Goal: Information Seeking & Learning: Learn about a topic

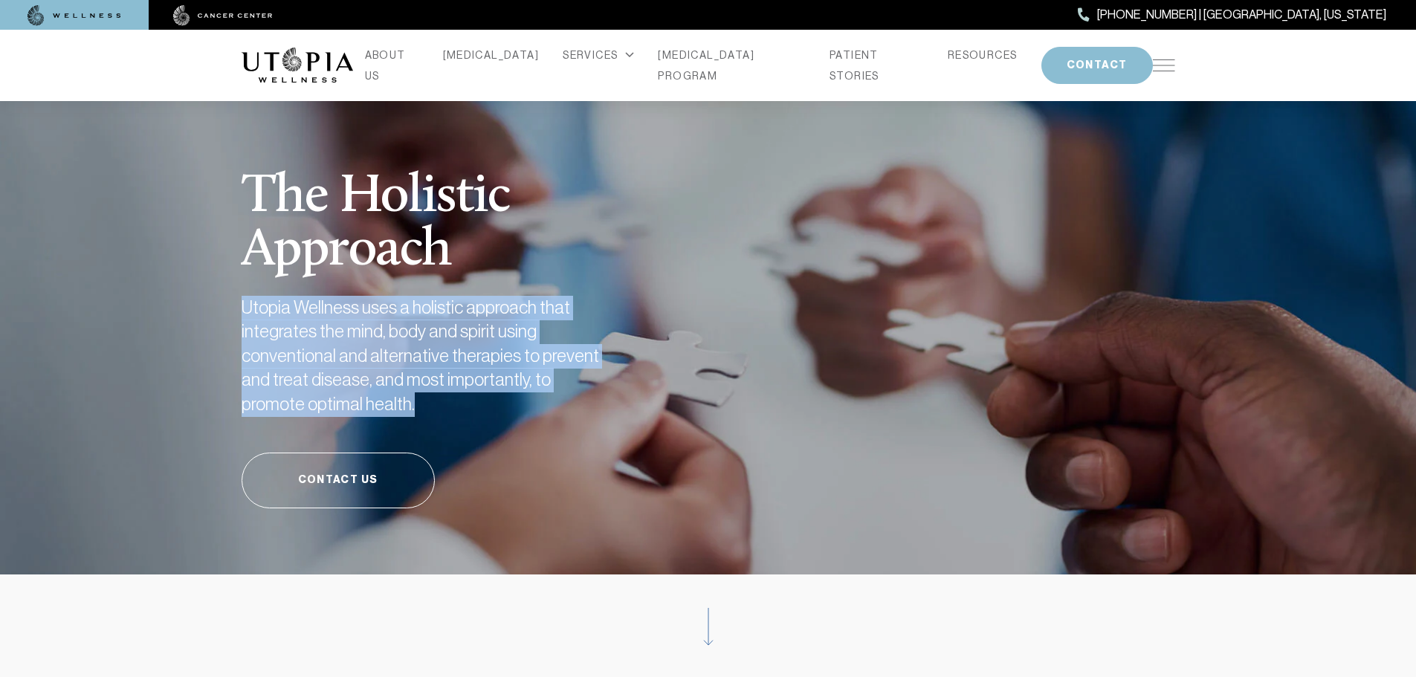
drag, startPoint x: 352, startPoint y: 401, endPoint x: 213, endPoint y: 304, distance: 169.3
click at [213, 304] on section "The Holistic Approach Utopia Wellness uses a holistic approach that integrates …" at bounding box center [708, 321] width 1416 height 508
copy h2 "Utopia Wellness uses a holistic approach that integrates the mind, body and spi…"
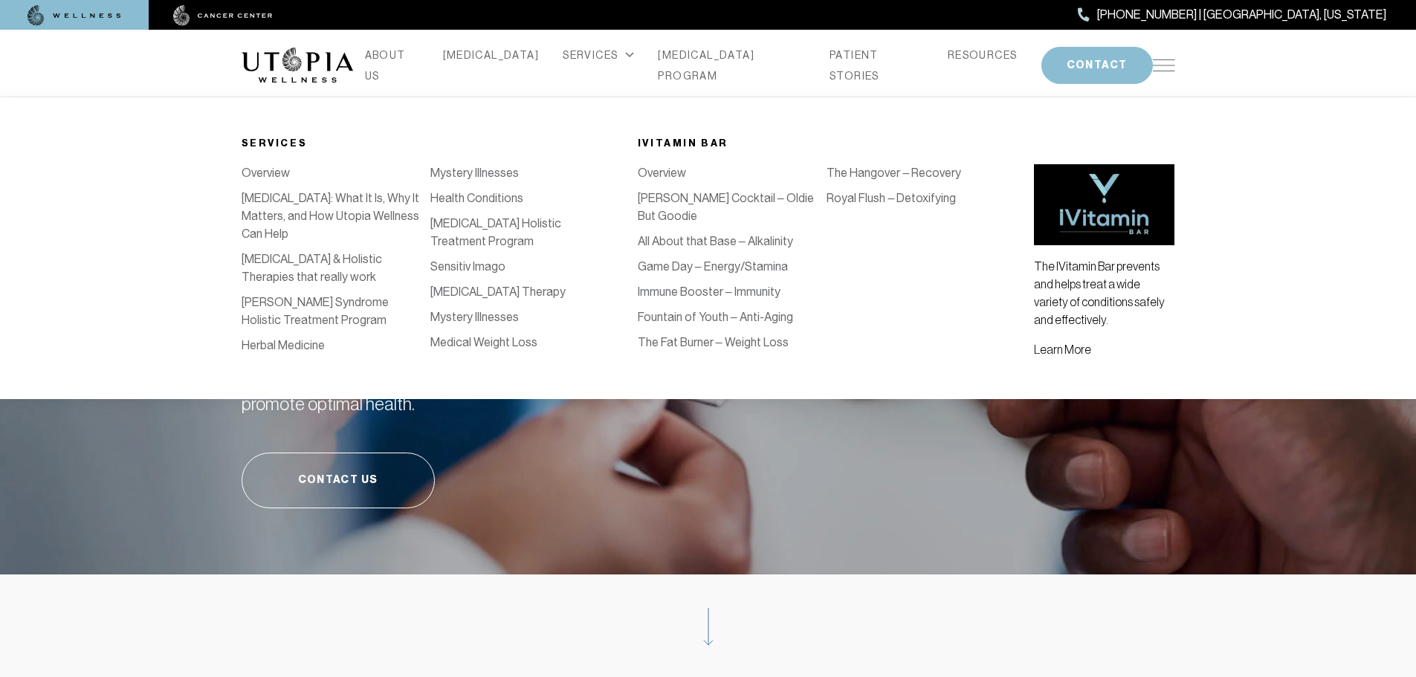
click at [591, 64] on div "SERVICES" at bounding box center [598, 55] width 71 height 21
click at [267, 169] on link "Overview" at bounding box center [266, 173] width 48 height 14
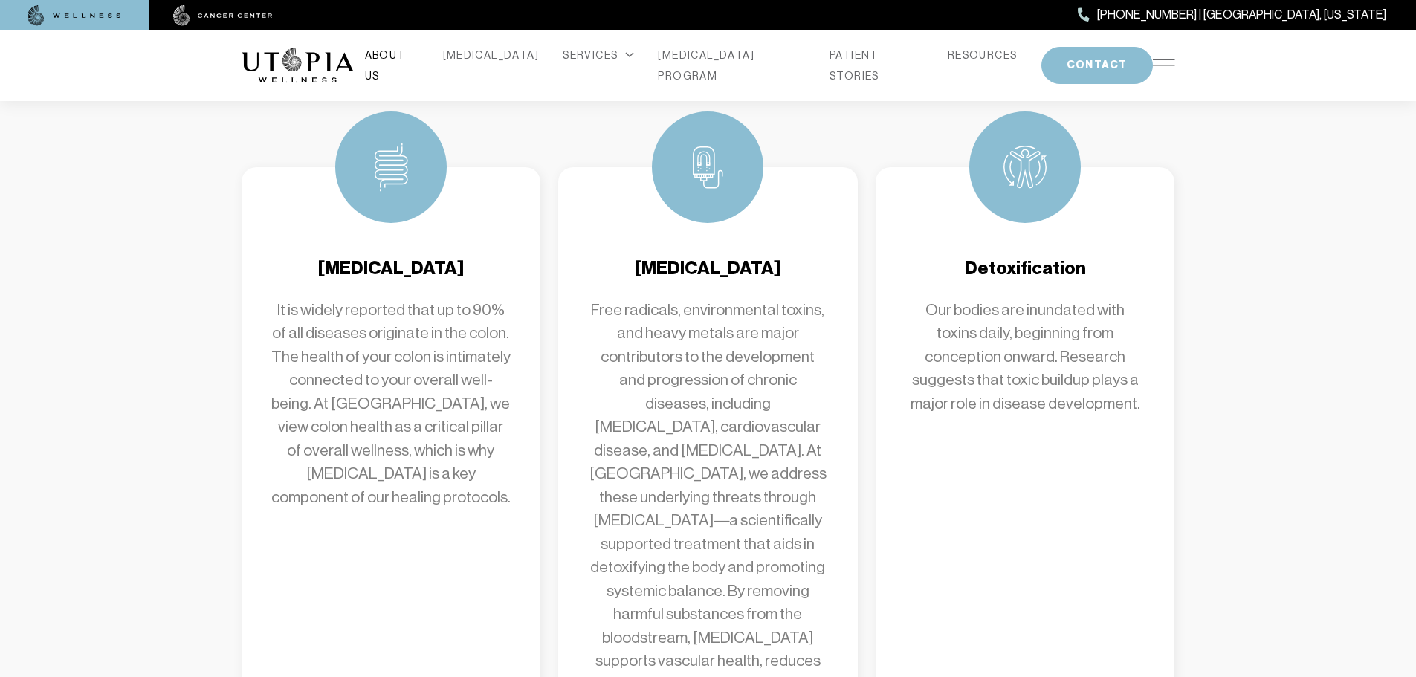
click at [419, 63] on link "ABOUT US" at bounding box center [392, 66] width 54 height 42
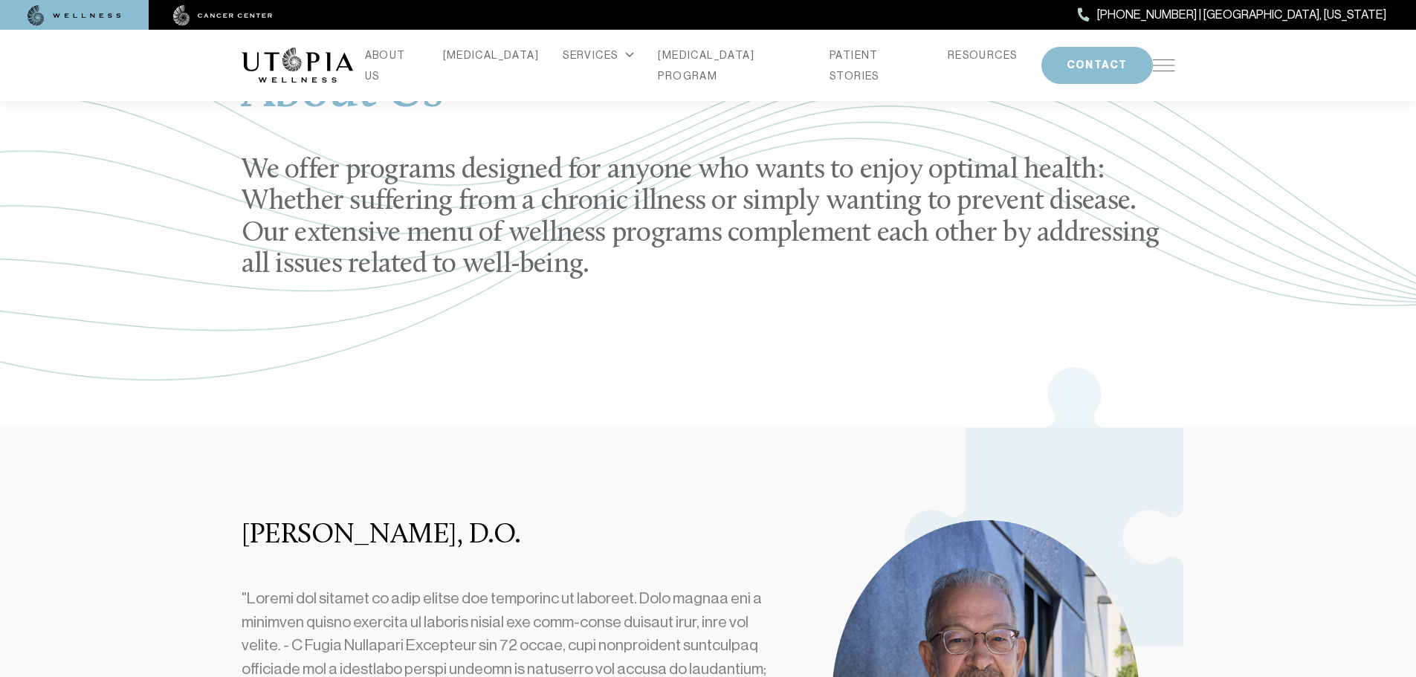
scroll to position [74, 0]
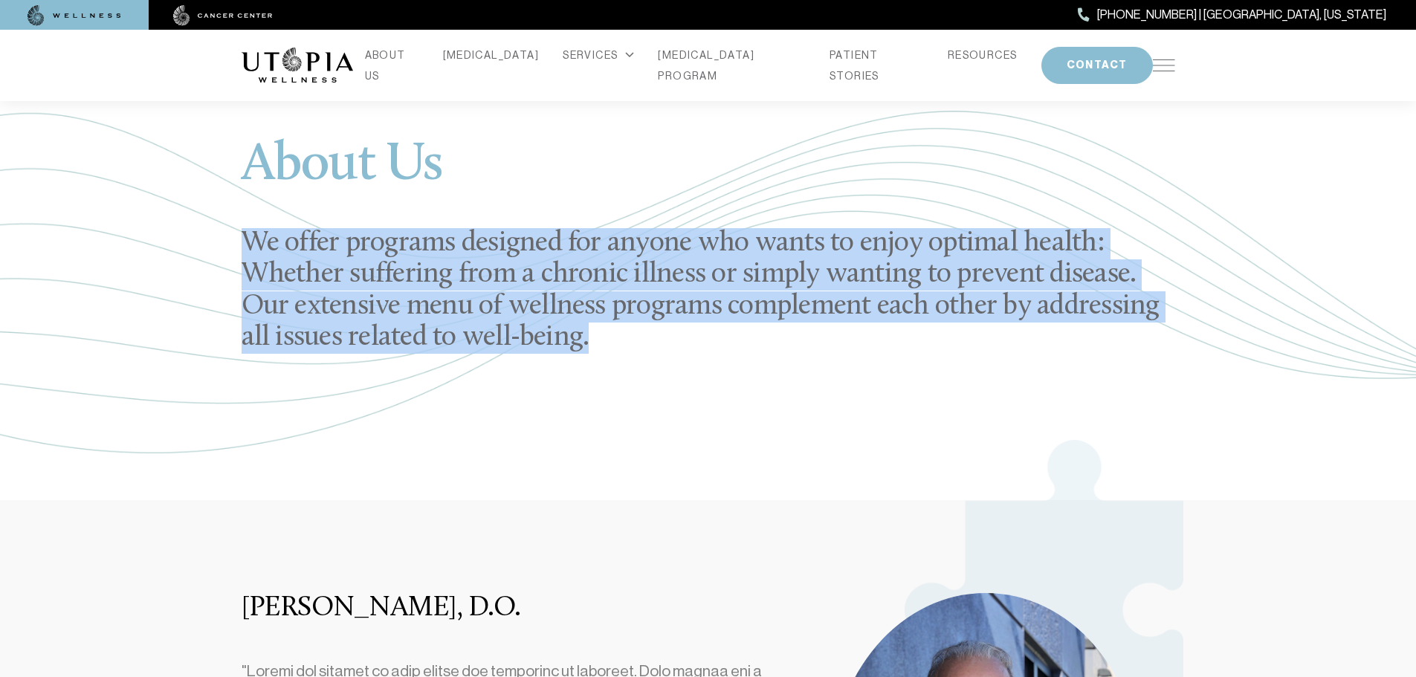
drag, startPoint x: 563, startPoint y: 334, endPoint x: 238, endPoint y: 236, distance: 340.0
click at [238, 236] on div "About Us We offer programs designed for anyone who wants to enjoy optimal healt…" at bounding box center [708, 247] width 951 height 508
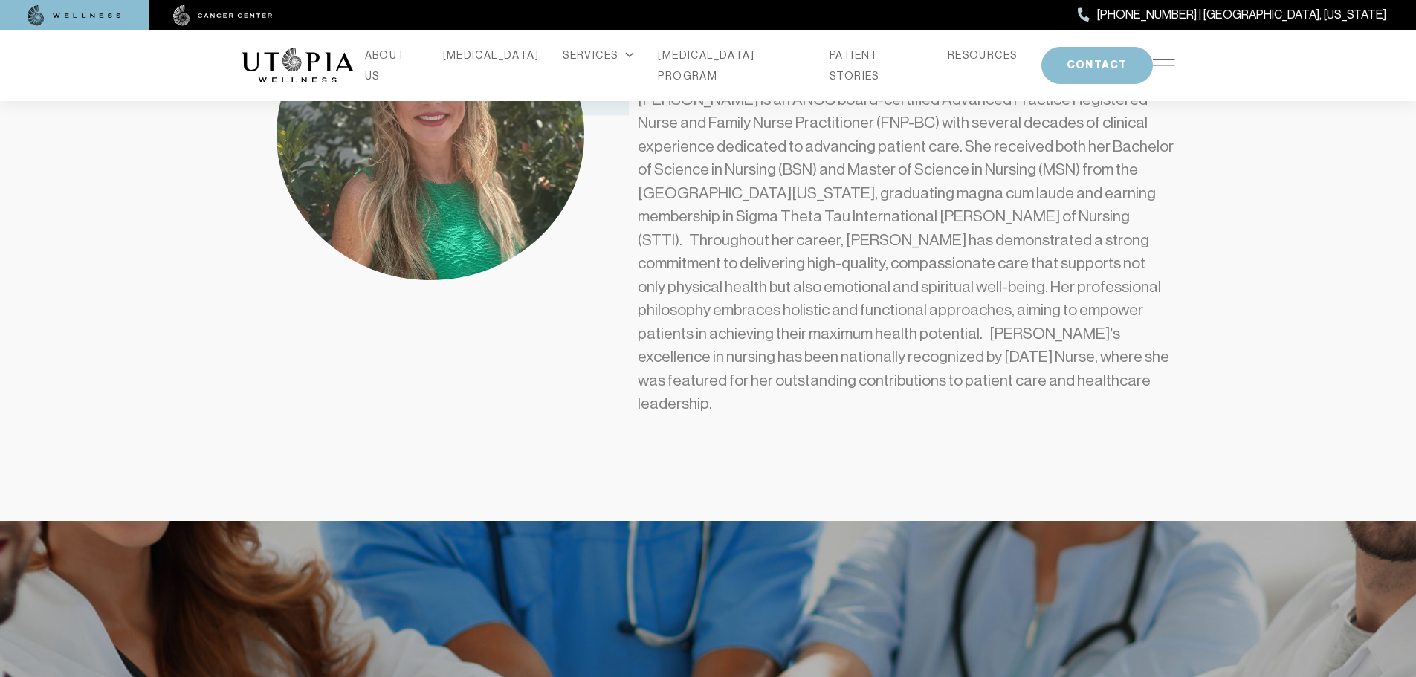
scroll to position [1635, 0]
